Goal: Task Accomplishment & Management: Manage account settings

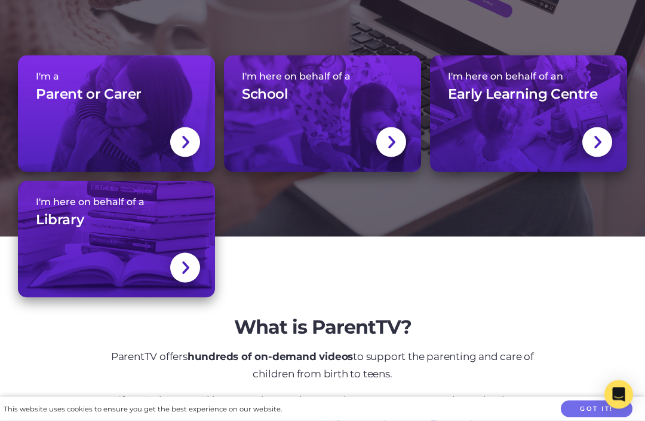
scroll to position [170, 0]
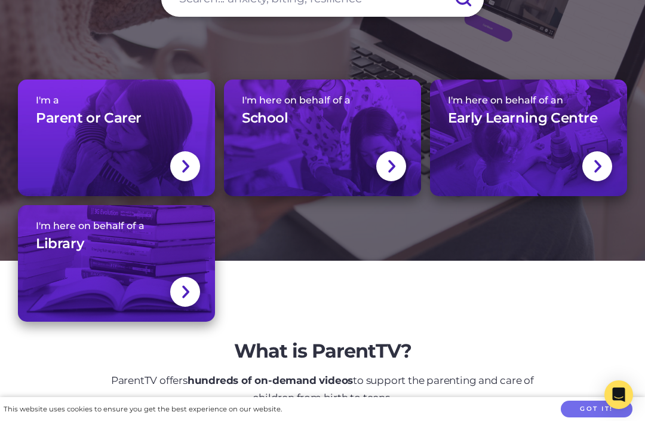
click at [104, 127] on h3 "Parent or Carer" at bounding box center [89, 118] width 106 height 18
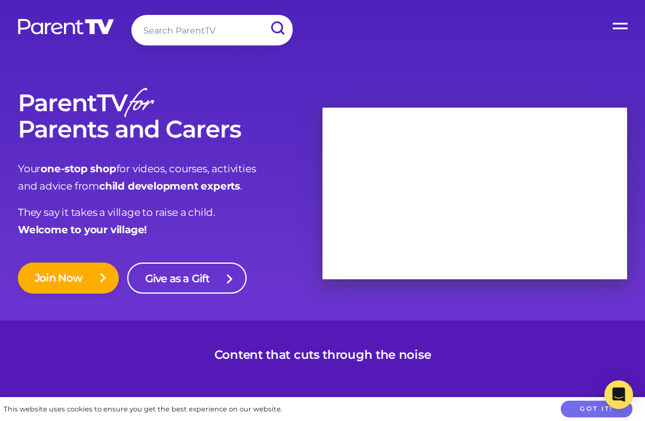
click at [617, 29] on label "Open Menu" at bounding box center [621, 24] width 48 height 48
click at [0, 0] on input "Open Menu" at bounding box center [0, 0] width 0 height 0
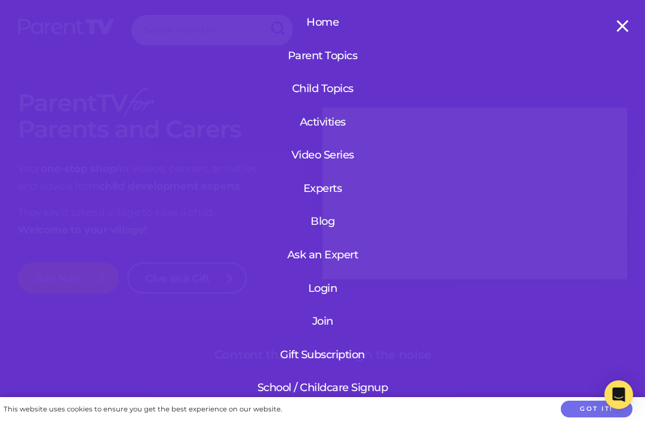
scroll to position [41, 0]
click at [325, 289] on link "Login" at bounding box center [323, 288] width 143 height 31
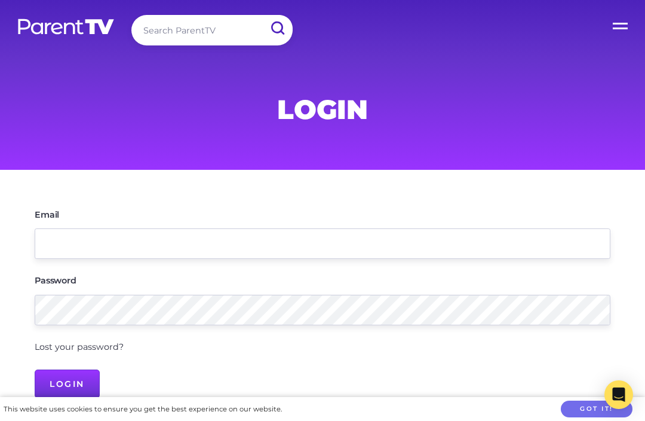
scroll to position [138, 0]
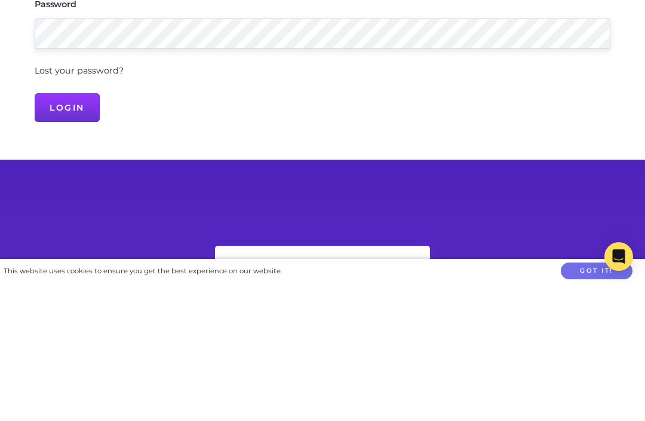
click at [67, 244] on input "Login" at bounding box center [67, 245] width 65 height 29
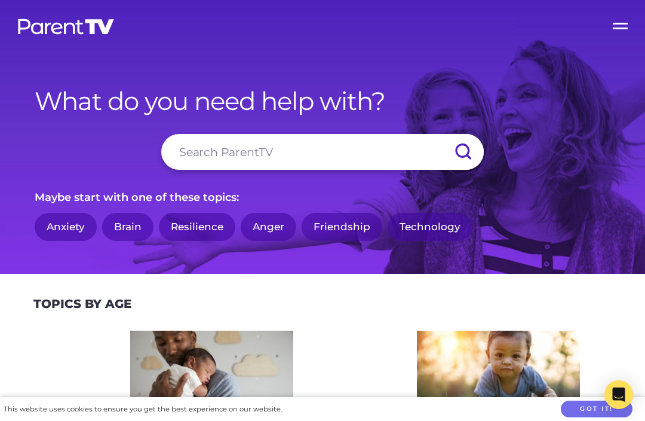
click at [626, 24] on label "Open Menu" at bounding box center [621, 24] width 48 height 48
click at [0, 0] on input "Open Menu" at bounding box center [0, 0] width 0 height 0
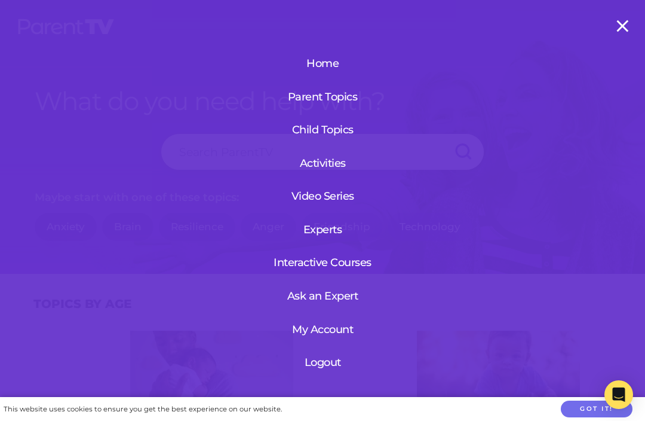
click at [317, 327] on link "My Account" at bounding box center [322, 329] width 73 height 31
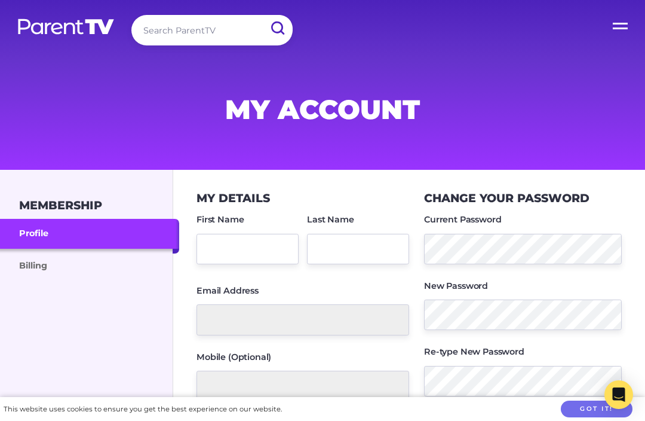
type input "Jane"
type input "Macqueen"
type input "[EMAIL_ADDRESS][DOMAIN_NAME]"
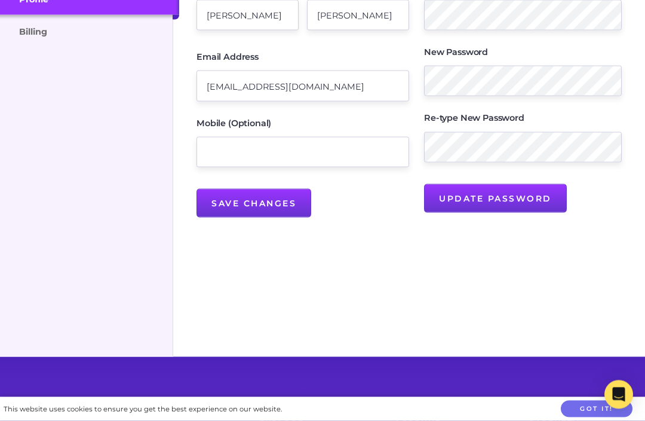
scroll to position [275, 0]
